Goal: Transaction & Acquisition: Purchase product/service

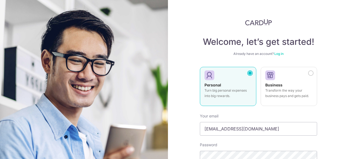
click at [229, 85] on div "Personal Turn big personal expenses into big rewards." at bounding box center [227, 92] width 47 height 19
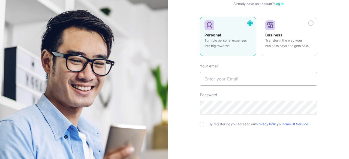
scroll to position [55, 0]
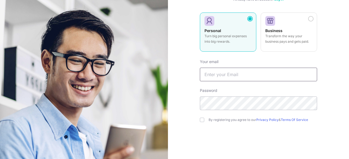
click at [229, 75] on input "text" at bounding box center [258, 75] width 117 height 14
type input "[EMAIL_ADDRESS][DOMAIN_NAME]"
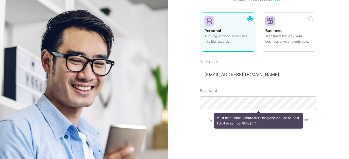
click at [176, 102] on div "Welcome, let’s get started! Already have an account? Log in Personal Turn big p…" at bounding box center [258, 79] width 181 height 159
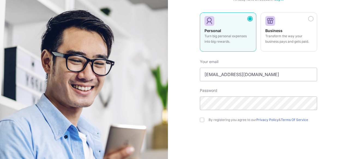
click at [179, 96] on div "Welcome, let’s get started! Already have an account? Log in Personal Turn big p…" at bounding box center [258, 79] width 181 height 159
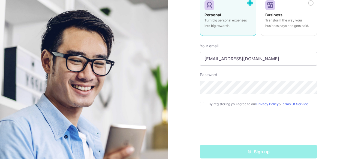
scroll to position [78, 0]
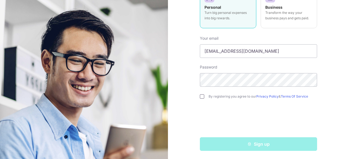
click at [200, 98] on input "checkbox" at bounding box center [202, 97] width 4 height 4
checkbox input "true"
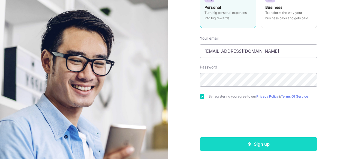
click at [264, 145] on button "Sign up" at bounding box center [258, 145] width 117 height 14
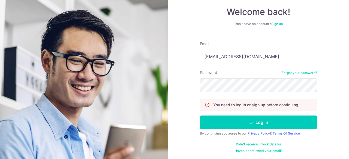
scroll to position [30, 0]
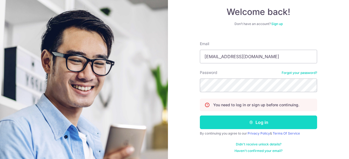
click at [260, 124] on button "Log in" at bounding box center [258, 123] width 117 height 14
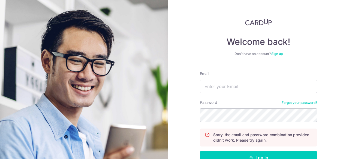
type input "jonesliew@gmail.com"
click at [277, 54] on link "Sign up" at bounding box center [276, 54] width 11 height 4
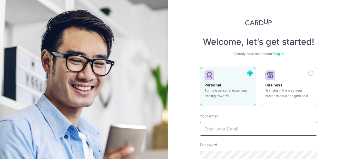
type input "[EMAIL_ADDRESS][DOMAIN_NAME]"
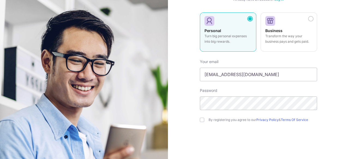
click at [328, 98] on div "Welcome, let’s get started! Already have an account? Log in Personal Turn big p…" at bounding box center [258, 79] width 181 height 159
click at [202, 119] on input "checkbox" at bounding box center [202, 120] width 4 height 4
checkbox input "true"
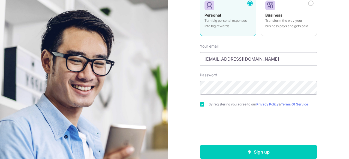
scroll to position [78, 0]
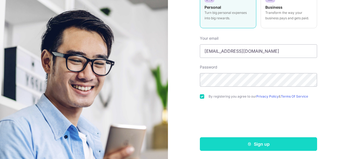
click at [258, 143] on button "Sign up" at bounding box center [258, 145] width 117 height 14
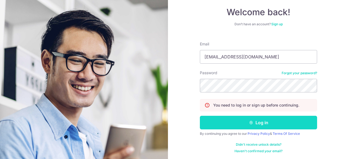
scroll to position [30, 0]
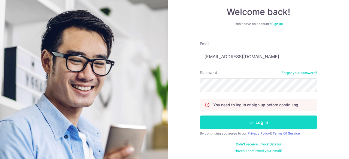
click at [263, 121] on button "Log in" at bounding box center [258, 123] width 117 height 14
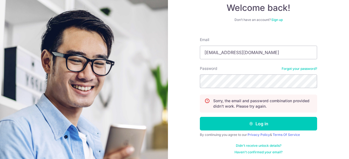
scroll to position [35, 0]
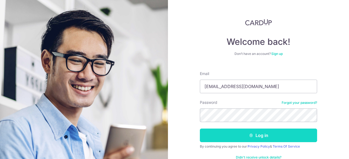
click at [253, 137] on button "Log in" at bounding box center [258, 136] width 117 height 14
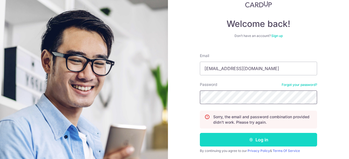
scroll to position [35, 0]
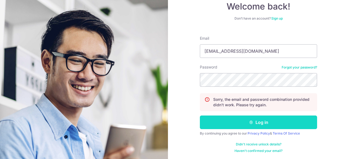
click at [263, 122] on button "Log in" at bounding box center [258, 123] width 117 height 14
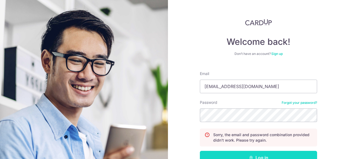
click at [259, 153] on button "Log in" at bounding box center [258, 158] width 117 height 14
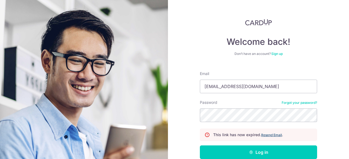
click at [273, 136] on u "Resend Email" at bounding box center [271, 135] width 21 height 4
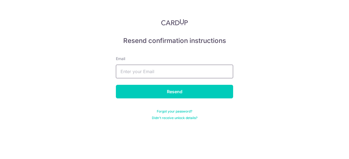
type input "[EMAIL_ADDRESS][DOMAIN_NAME]"
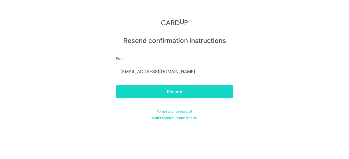
click at [187, 96] on input "Resend" at bounding box center [174, 92] width 117 height 14
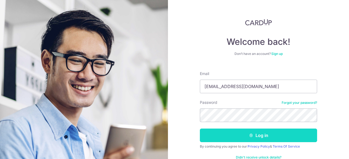
click at [238, 139] on button "Log in" at bounding box center [258, 136] width 117 height 14
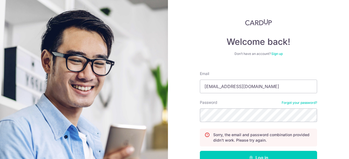
click at [200, 122] on div at bounding box center [200, 122] width 0 height 0
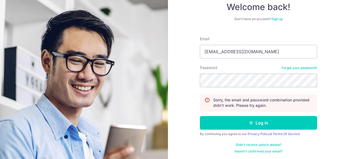
scroll to position [35, 0]
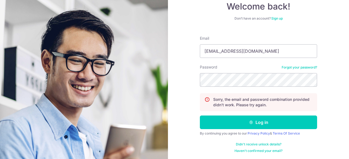
click at [255, 143] on link "Didn't receive unlock details?" at bounding box center [259, 145] width 46 height 4
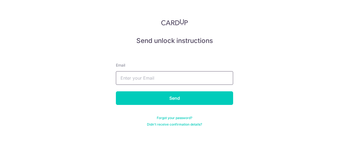
type input "[EMAIL_ADDRESS][DOMAIN_NAME]"
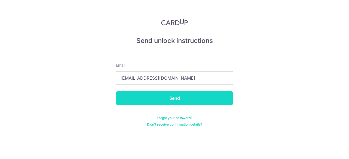
click at [182, 100] on input "Send" at bounding box center [174, 99] width 117 height 14
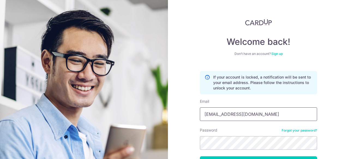
scroll to position [41, 0]
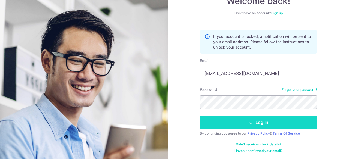
click at [255, 119] on button "Log in" at bounding box center [258, 123] width 117 height 14
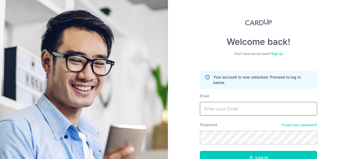
type input "[EMAIL_ADDRESS][DOMAIN_NAME]"
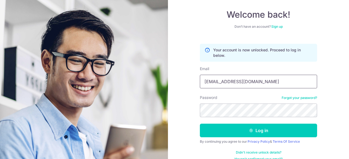
click at [200, 117] on div at bounding box center [200, 117] width 0 height 0
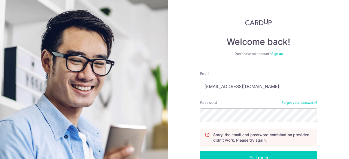
click at [200, 122] on div at bounding box center [200, 122] width 0 height 0
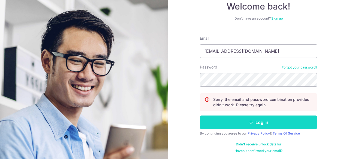
click at [259, 121] on button "Log in" at bounding box center [258, 123] width 117 height 14
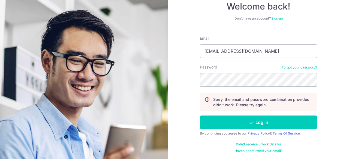
scroll to position [35, 0]
click at [259, 150] on link "Haven't confirmed your email?" at bounding box center [258, 151] width 48 height 4
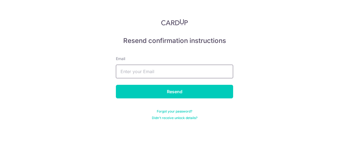
type input "[EMAIL_ADDRESS][DOMAIN_NAME]"
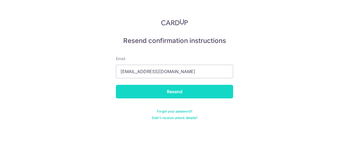
click at [180, 94] on input "Resend" at bounding box center [174, 92] width 117 height 14
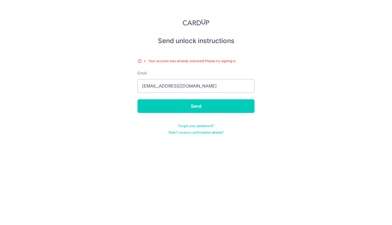
click at [205, 126] on link "Forgot your password?" at bounding box center [196, 126] width 35 height 4
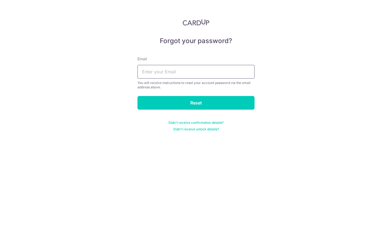
type input "jonesliew@gmail.com"
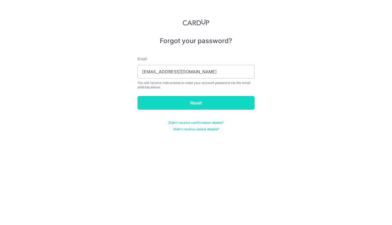
click at [208, 105] on input "Reset" at bounding box center [196, 103] width 117 height 14
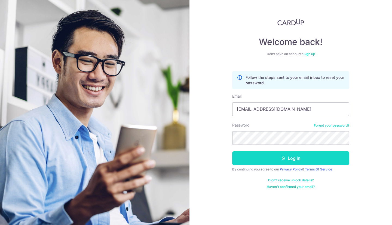
click at [295, 159] on button "Log in" at bounding box center [290, 158] width 117 height 14
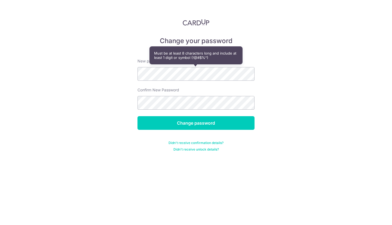
click at [99, 83] on div "Change your password New password Confirm New Password Change password Didn't r…" at bounding box center [196, 112] width 392 height 225
click at [122, 71] on div "Change your password New password Confirm New Password Change password Didn't r…" at bounding box center [196, 112] width 392 height 225
click at [93, 88] on div "Change your password New password Confirm New Password Change password Didn't r…" at bounding box center [196, 112] width 392 height 225
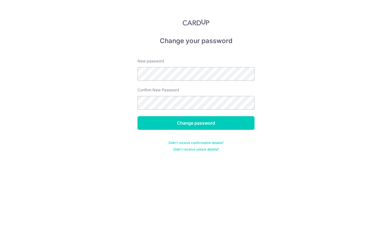
click at [302, 144] on div "Change your password New password Confirm New Password Change password Didn't r…" at bounding box center [196, 112] width 392 height 225
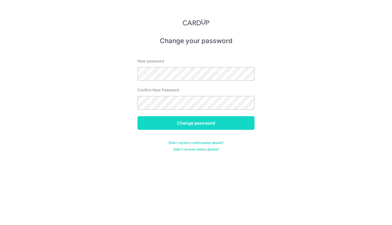
click at [215, 124] on input "Change password" at bounding box center [196, 123] width 117 height 14
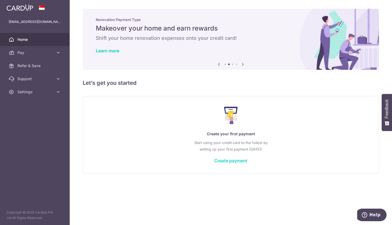
click at [228, 162] on link "Create payment" at bounding box center [230, 160] width 33 height 5
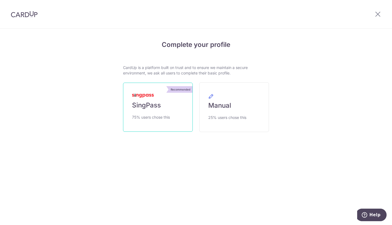
click at [159, 108] on span "SingPass" at bounding box center [146, 105] width 29 height 9
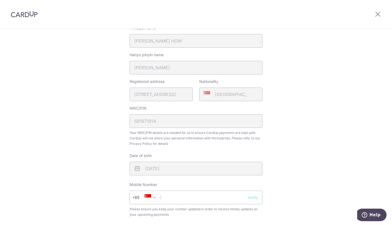
scroll to position [164, 0]
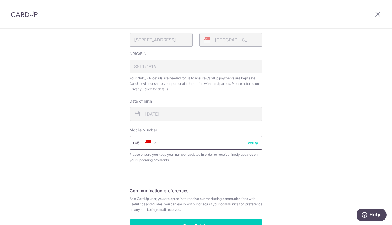
click at [180, 143] on input "text" at bounding box center [196, 143] width 133 height 14
type input "87876687"
click at [301, 117] on div "Review your details Your Details Please provide your full name as per your NRIC…" at bounding box center [196, 63] width 392 height 397
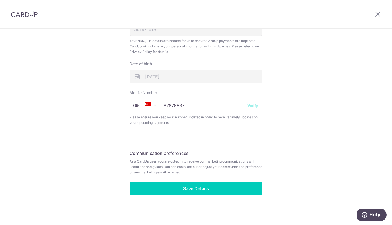
scroll to position [201, 0]
click at [255, 105] on button "Verify" at bounding box center [253, 104] width 11 height 5
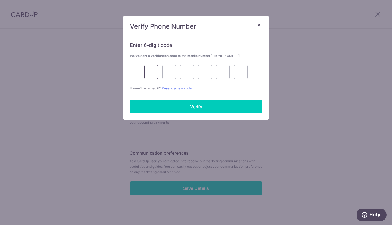
click at [155, 72] on input "text" at bounding box center [151, 72] width 14 height 14
type input "8"
type input "6"
type input "1"
type input "7"
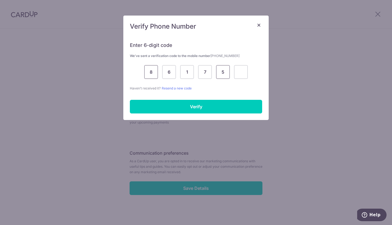
type input "5"
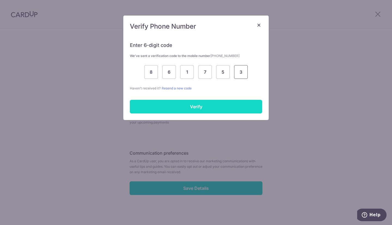
type input "3"
click at [187, 104] on input "Verify" at bounding box center [196, 107] width 132 height 14
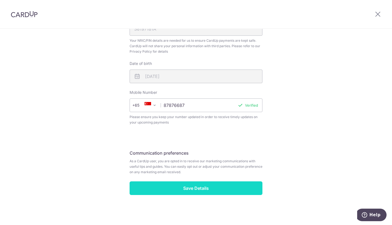
click at [196, 189] on input "Save Details" at bounding box center [196, 188] width 133 height 14
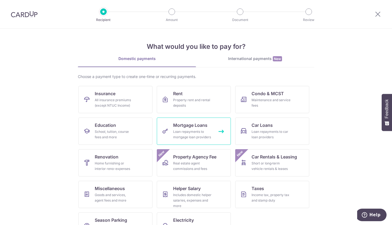
click at [190, 126] on span "Mortgage Loans" at bounding box center [190, 125] width 34 height 7
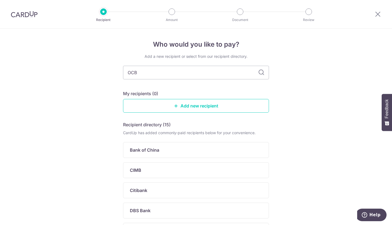
type input "OCBC"
click at [281, 125] on div "Who would you like to pay? Add a new recipient or select from our recipient dir…" at bounding box center [196, 127] width 392 height 196
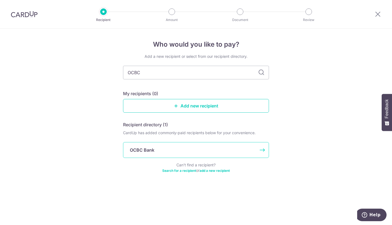
click at [170, 146] on div "OCBC Bank" at bounding box center [196, 150] width 146 height 16
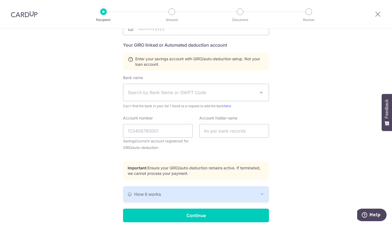
scroll to position [126, 0]
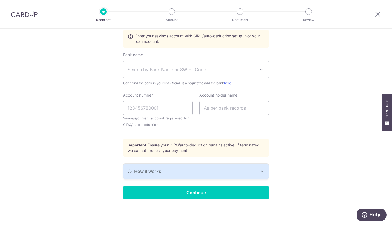
click at [258, 167] on button "How it works" at bounding box center [196, 171] width 146 height 15
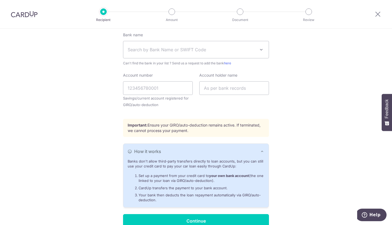
scroll to position [120, 0]
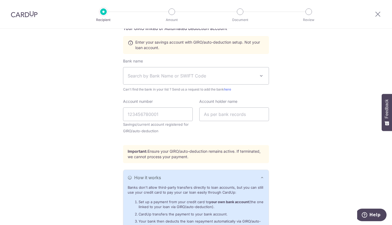
click at [303, 156] on div "Who would you like to pay? Your recipient does not need a CardUp account to rec…" at bounding box center [196, 93] width 392 height 371
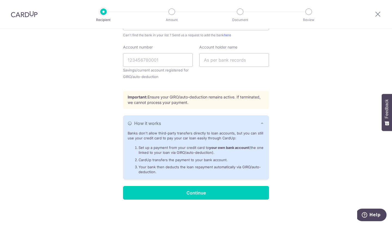
scroll to position [175, 0]
click at [379, 11] on icon at bounding box center [378, 14] width 7 height 7
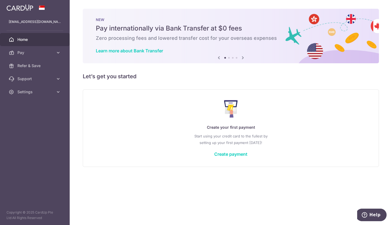
click at [30, 40] on span "Home" at bounding box center [35, 39] width 36 height 5
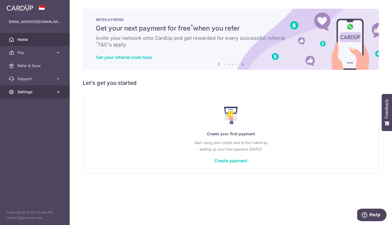
click at [39, 94] on span "Settings" at bounding box center [35, 91] width 36 height 5
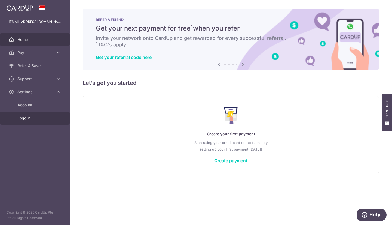
click at [32, 117] on span "Logout" at bounding box center [35, 117] width 36 height 5
